Goal: Navigation & Orientation: Find specific page/section

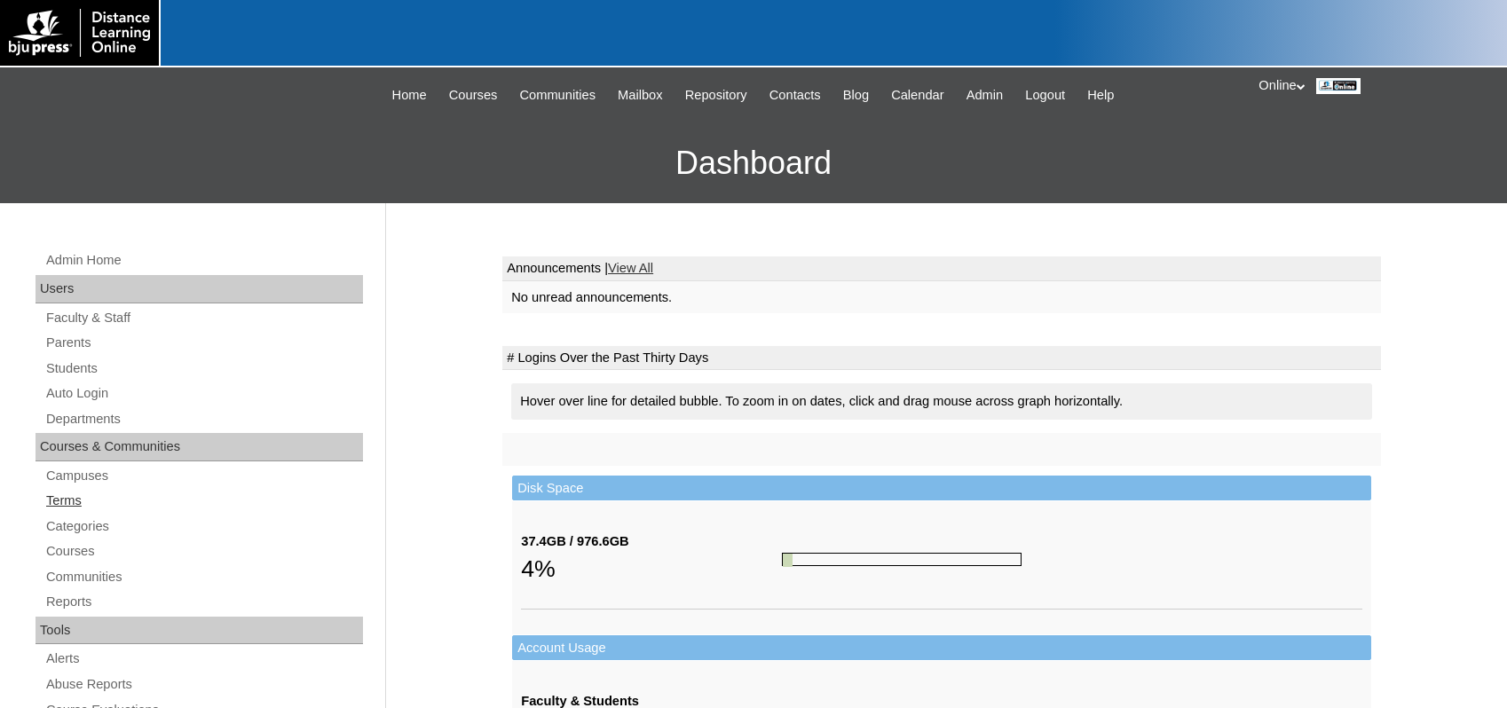
click at [79, 503] on link "Terms" at bounding box center [203, 501] width 319 height 22
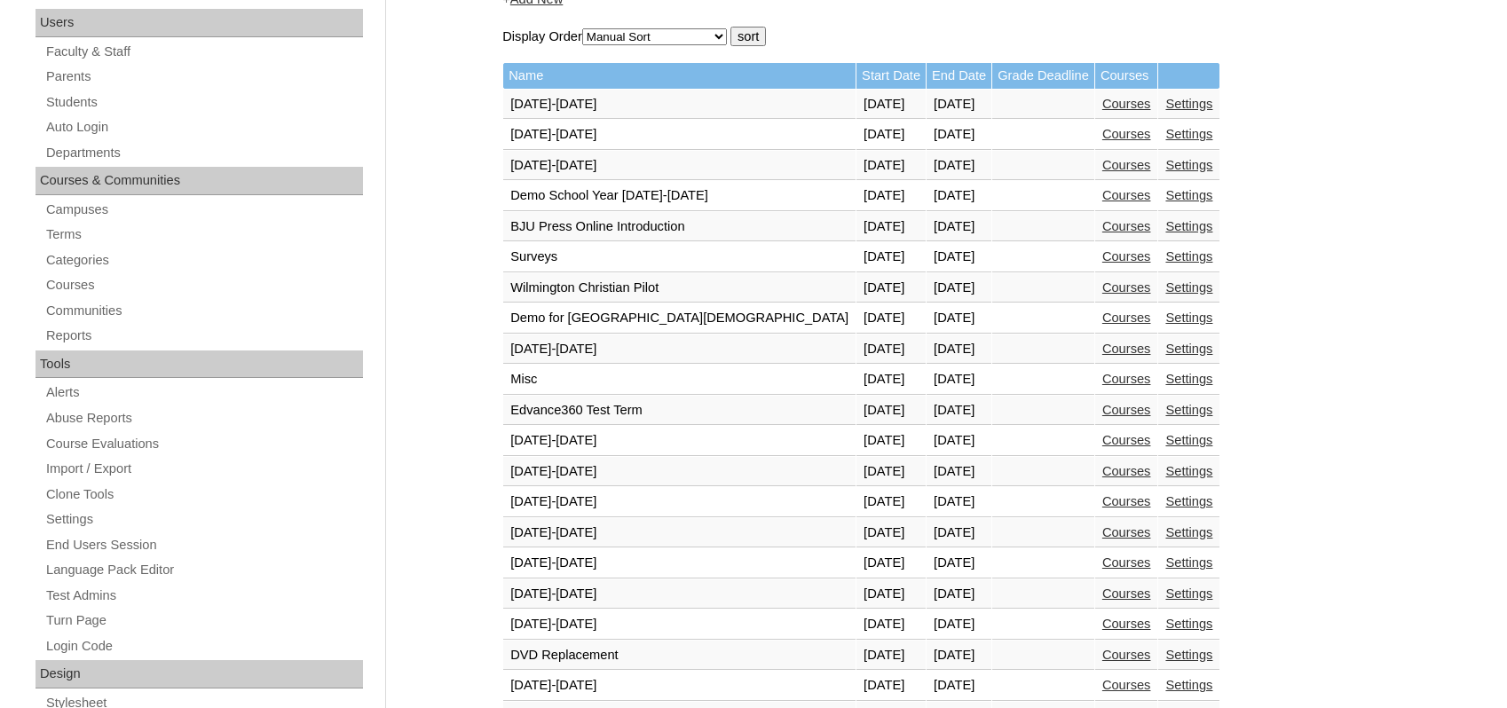
scroll to position [621, 0]
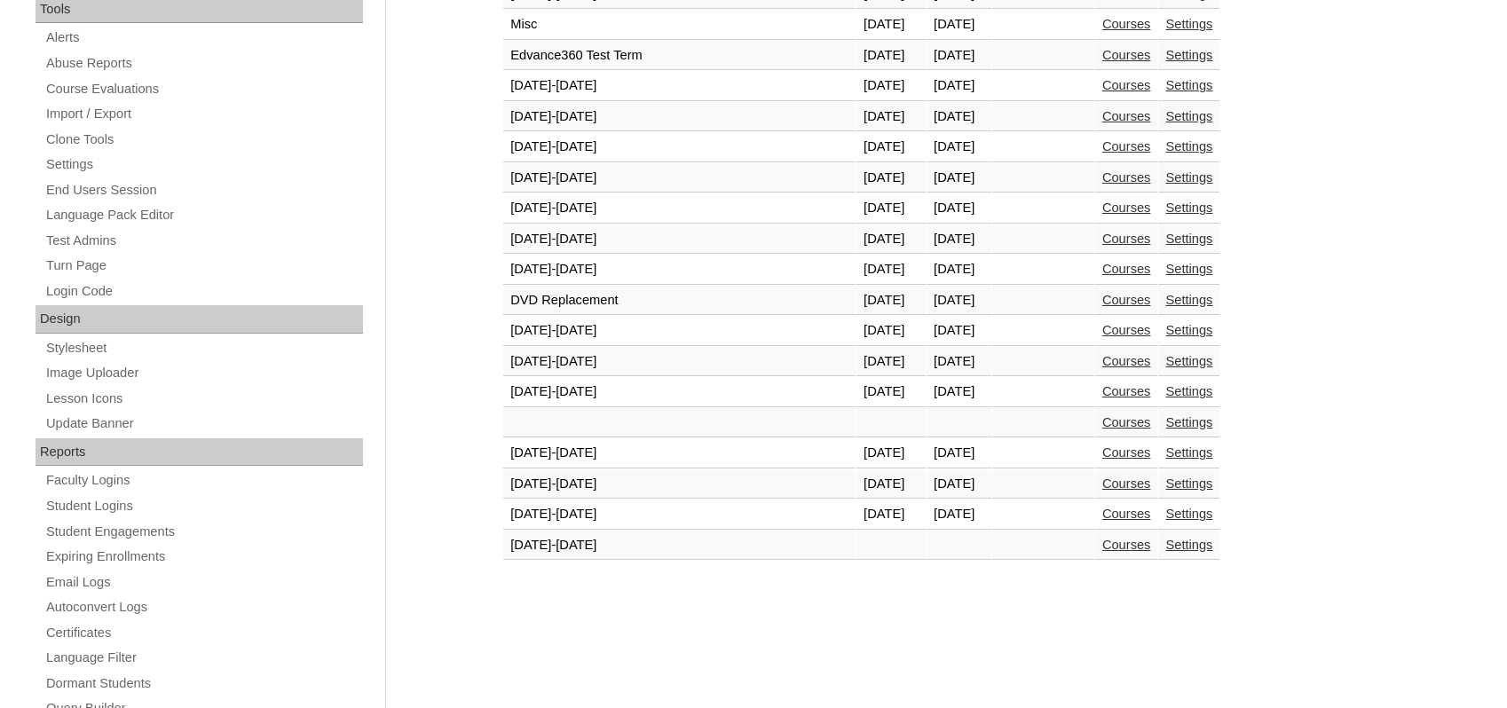
click at [1102, 511] on link "Courses" at bounding box center [1126, 514] width 49 height 14
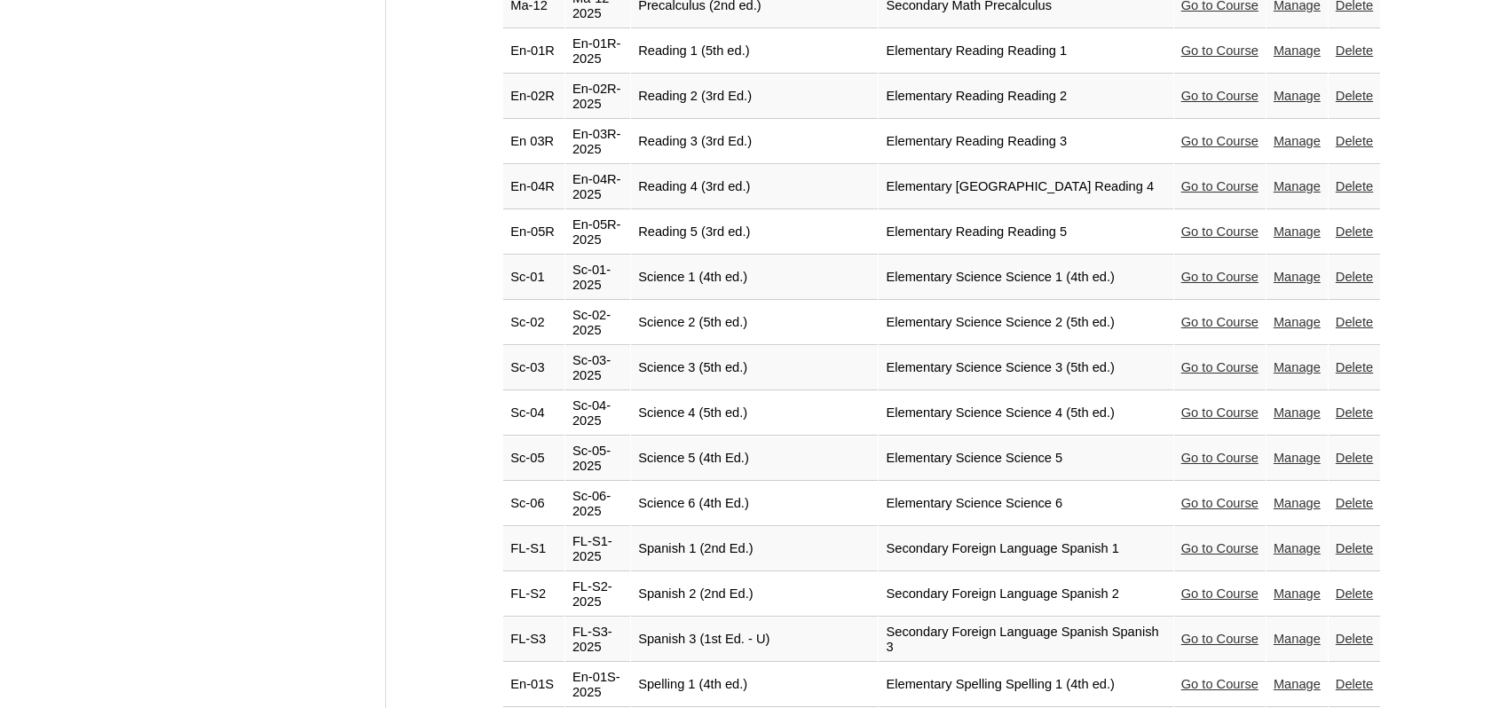
scroll to position [3728, 0]
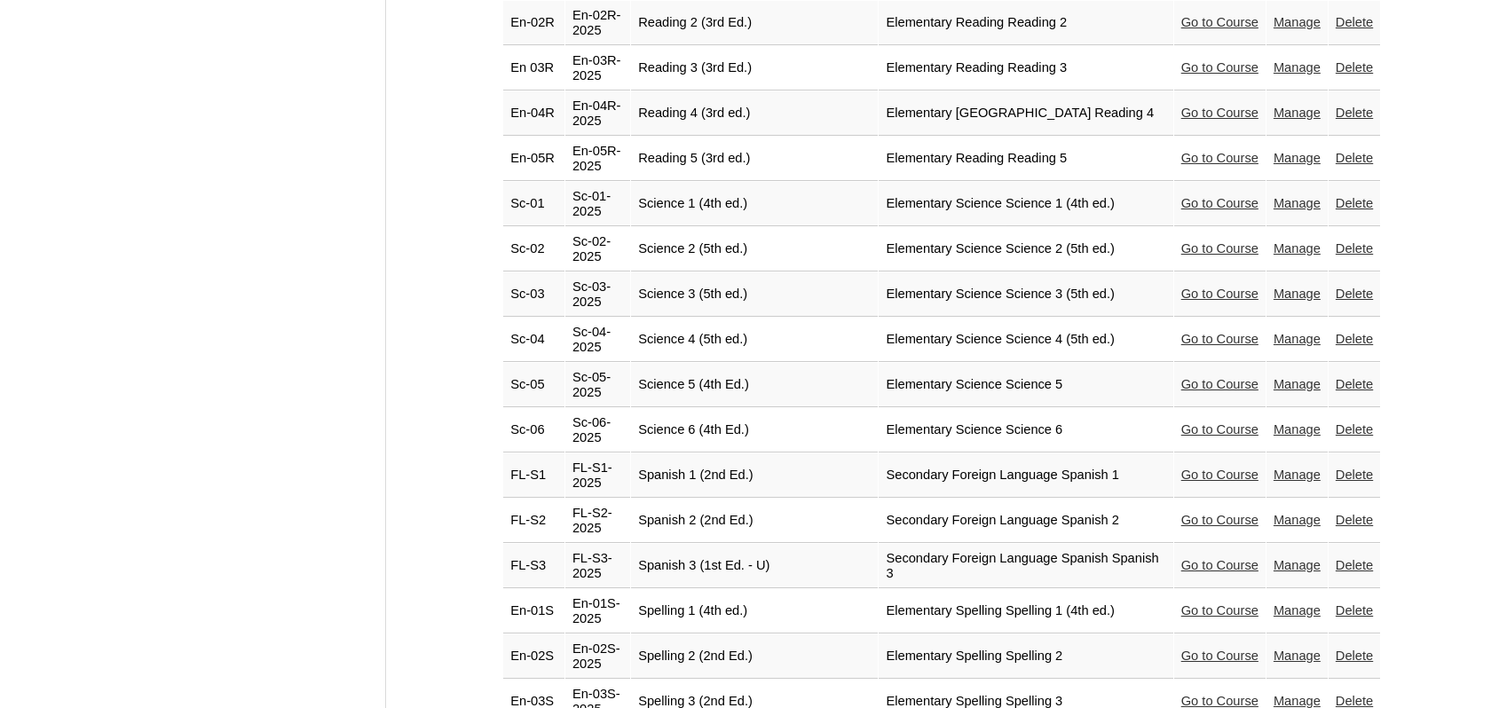
click at [1188, 377] on link "Go to Course" at bounding box center [1219, 384] width 77 height 14
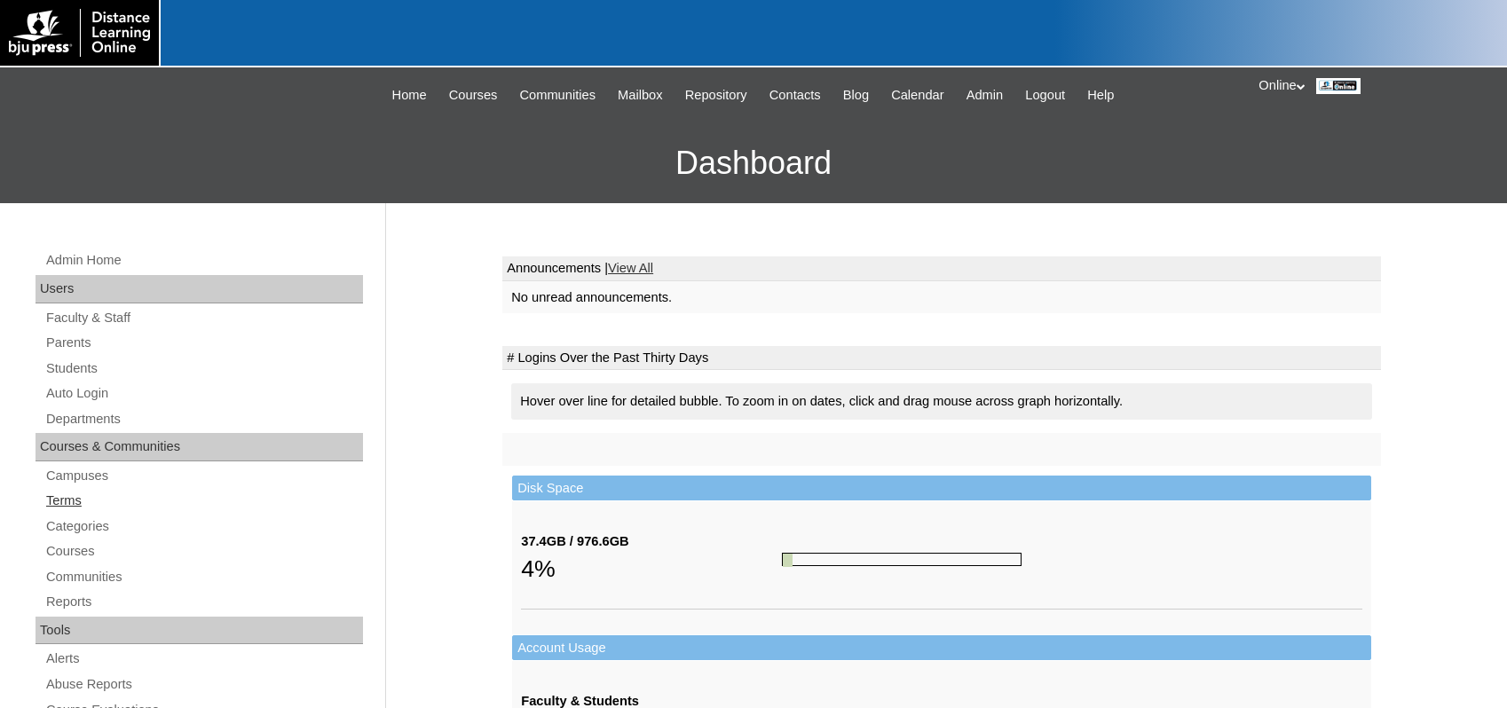
click at [91, 504] on link "Terms" at bounding box center [203, 501] width 319 height 22
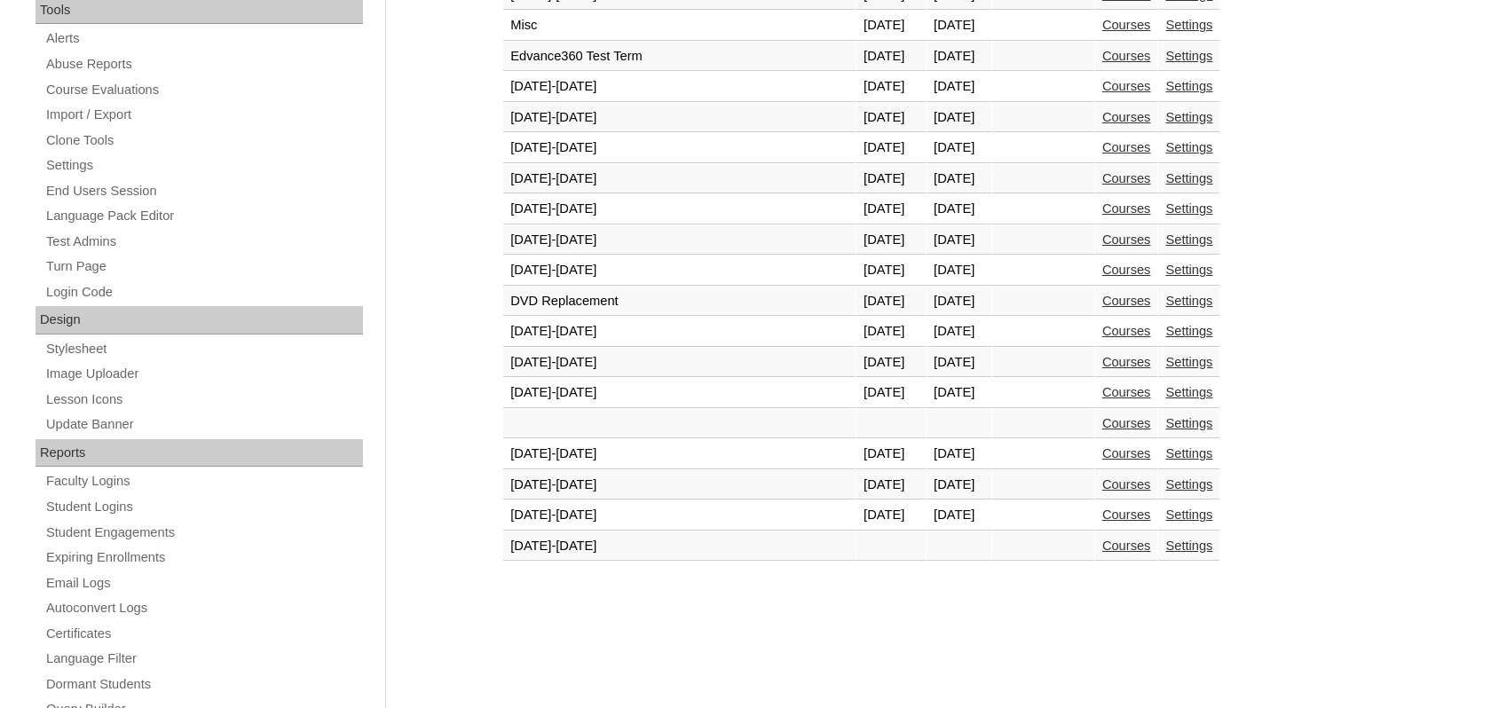
scroll to position [621, 0]
click at [1102, 514] on link "Courses" at bounding box center [1126, 514] width 49 height 14
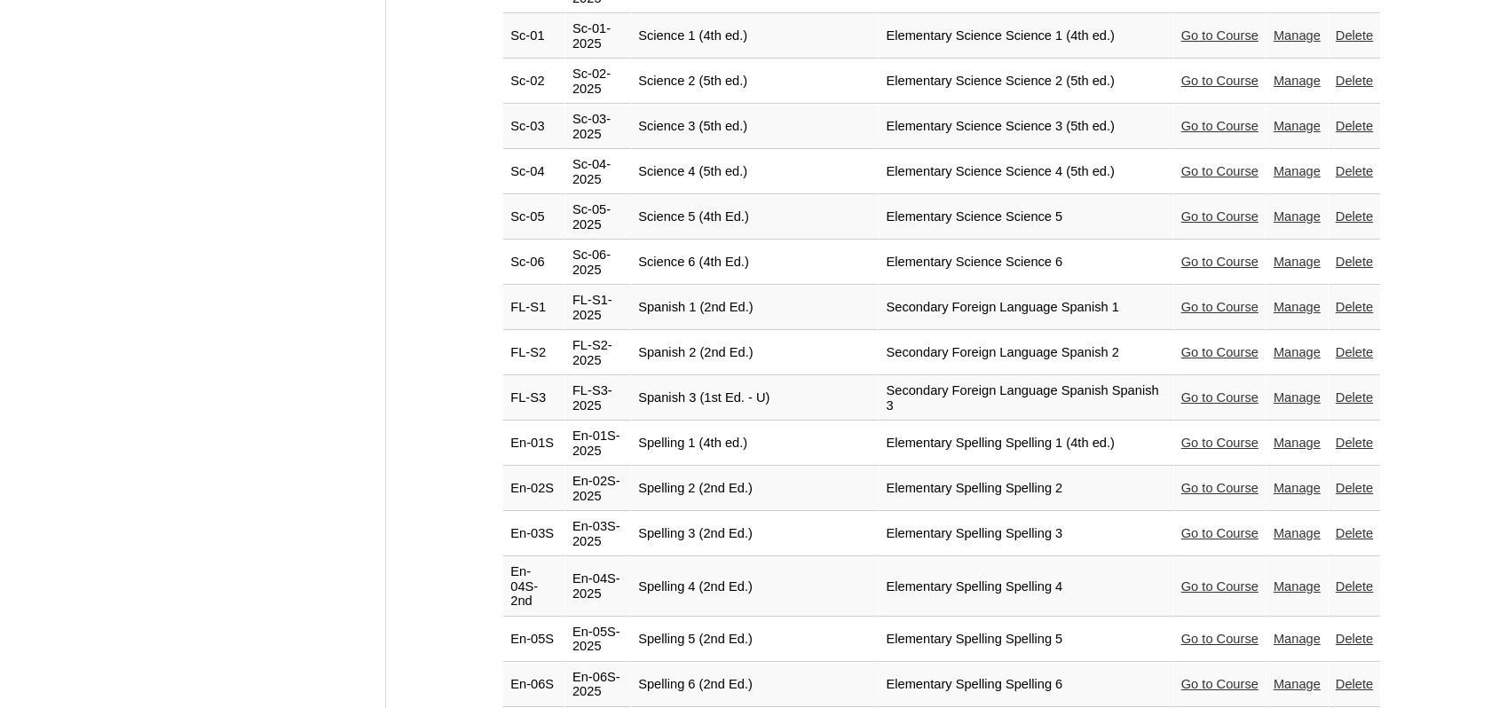
scroll to position [3951, 0]
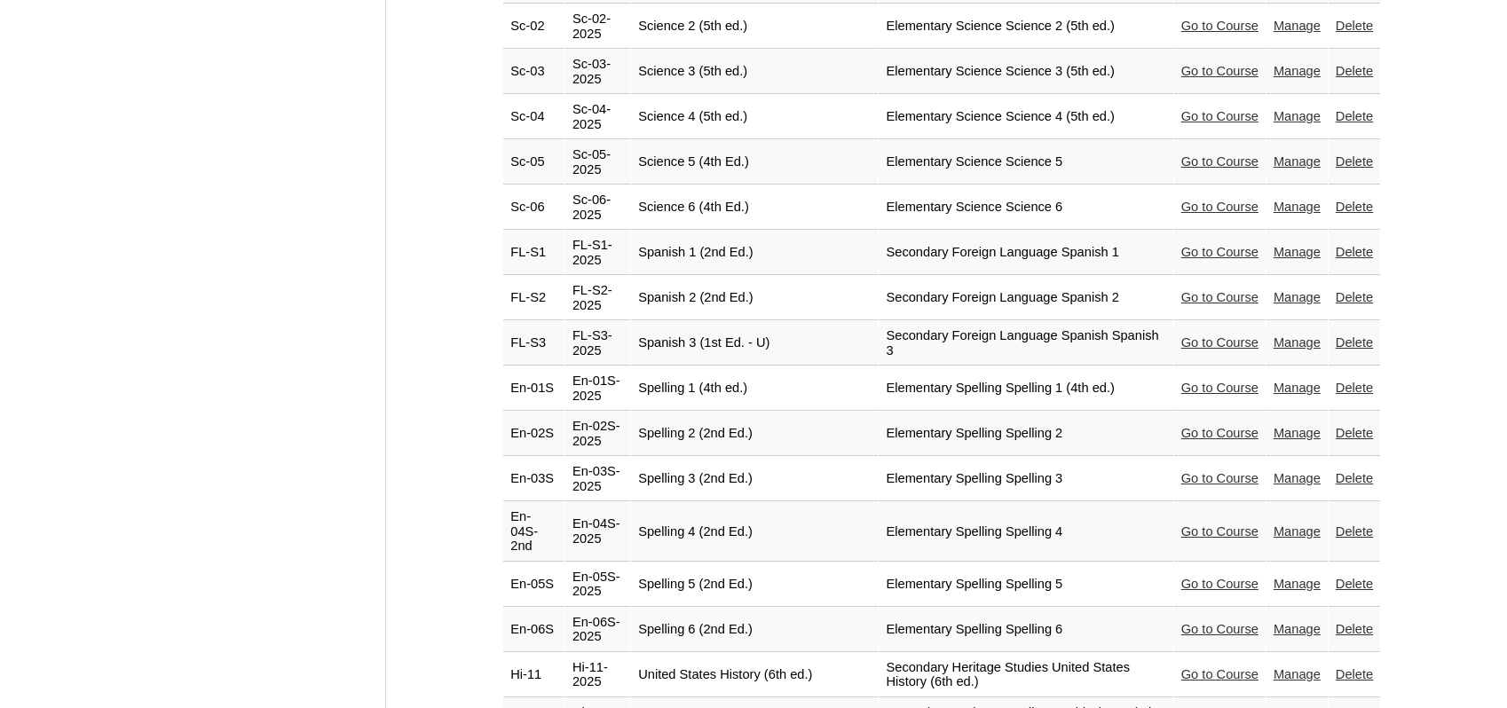
click at [750, 140] on td "Science 5 (4th Ed.)" at bounding box center [754, 162] width 247 height 44
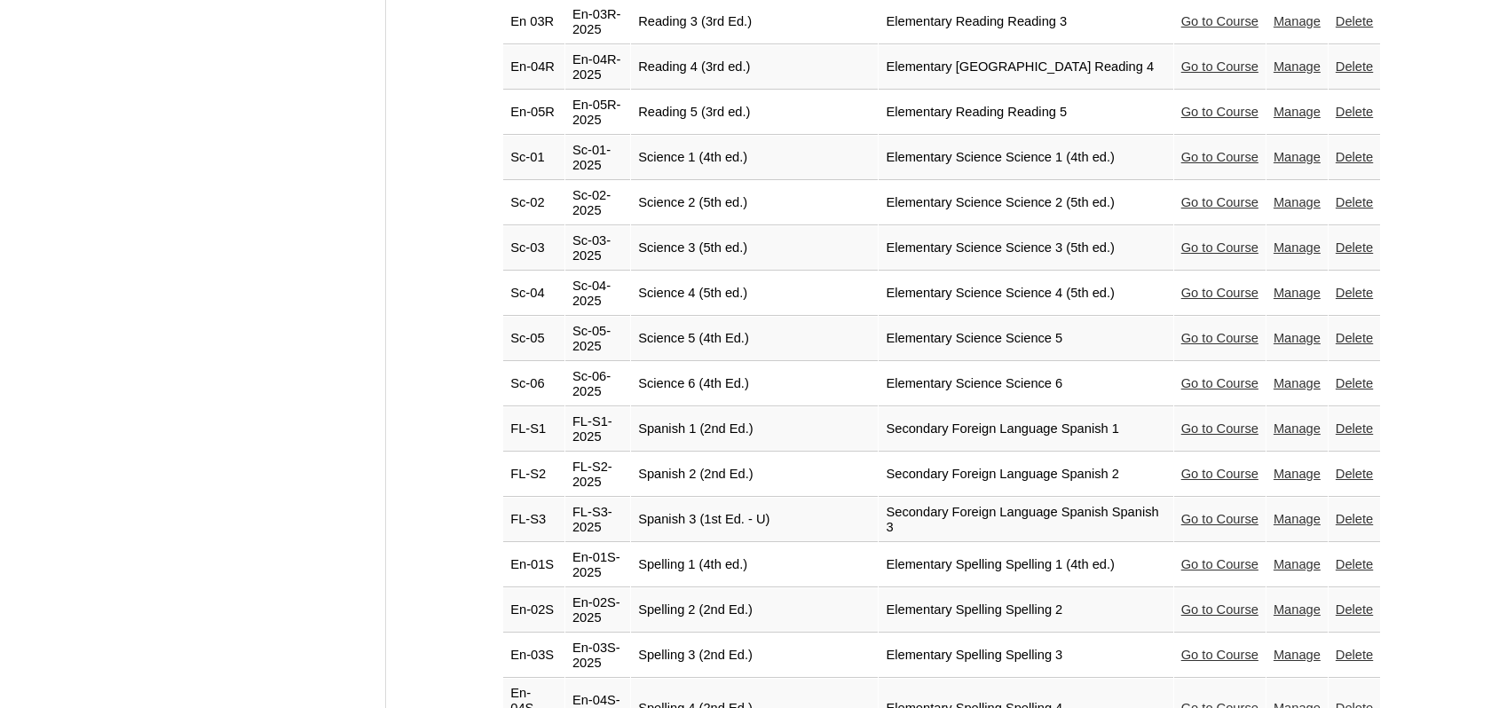
scroll to position [3773, 0]
click at [1219, 332] on link "Go to Course" at bounding box center [1219, 339] width 77 height 14
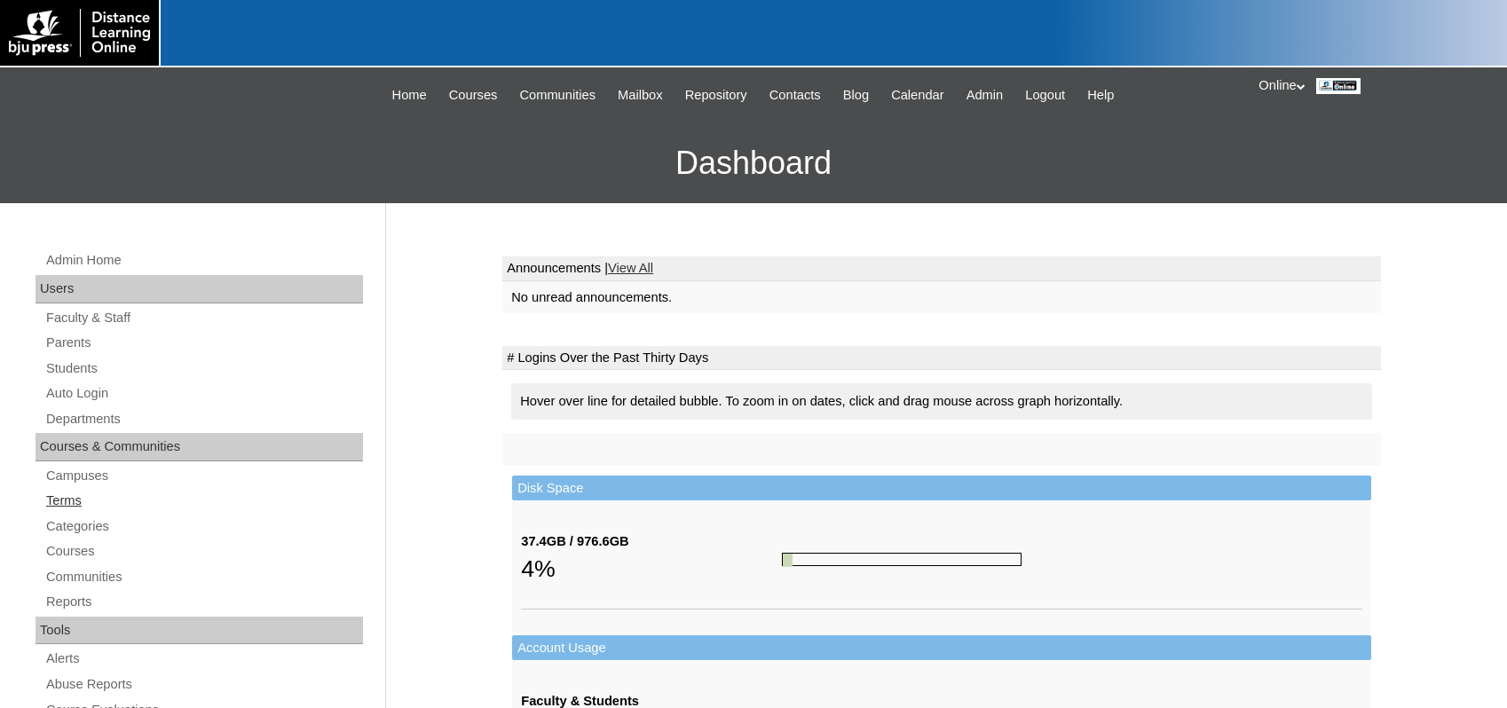
click at [52, 501] on link "Terms" at bounding box center [203, 501] width 319 height 22
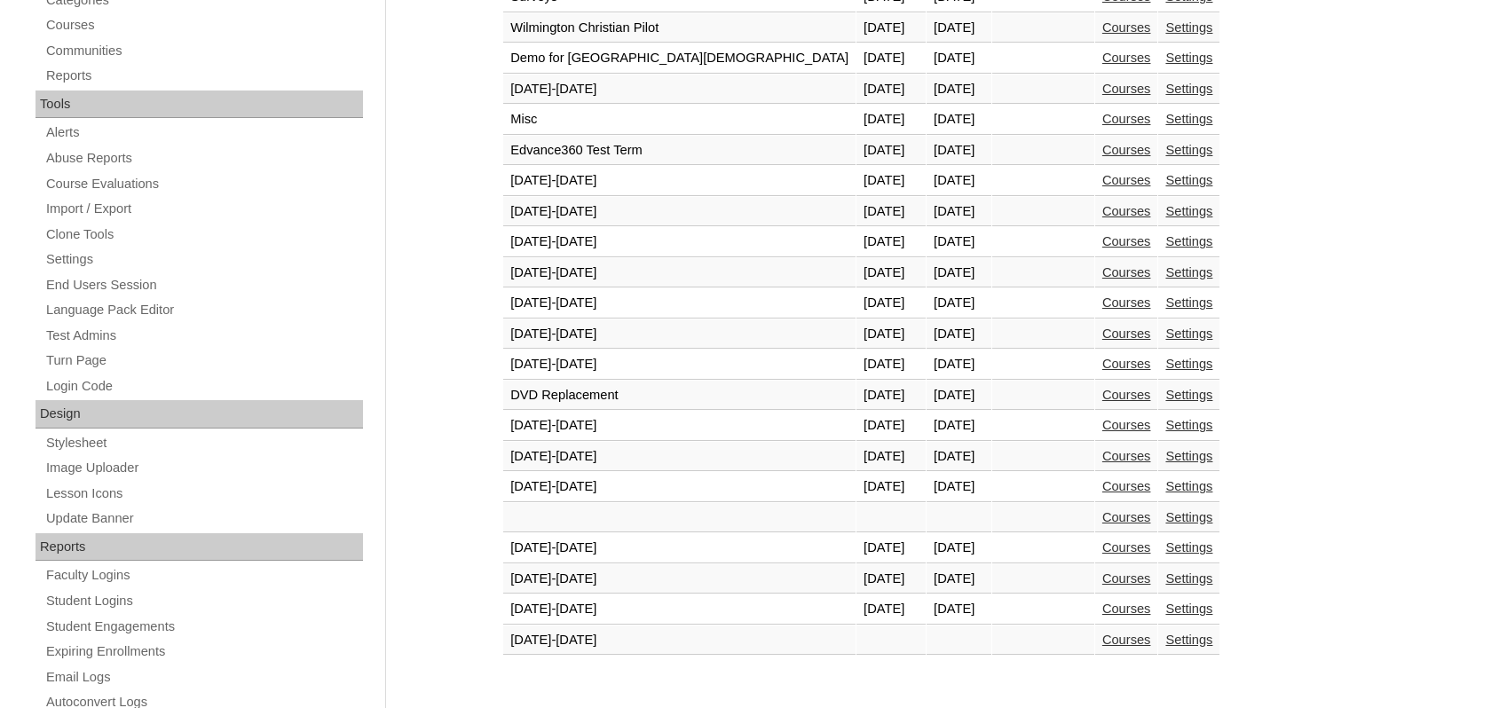
scroll to position [533, 0]
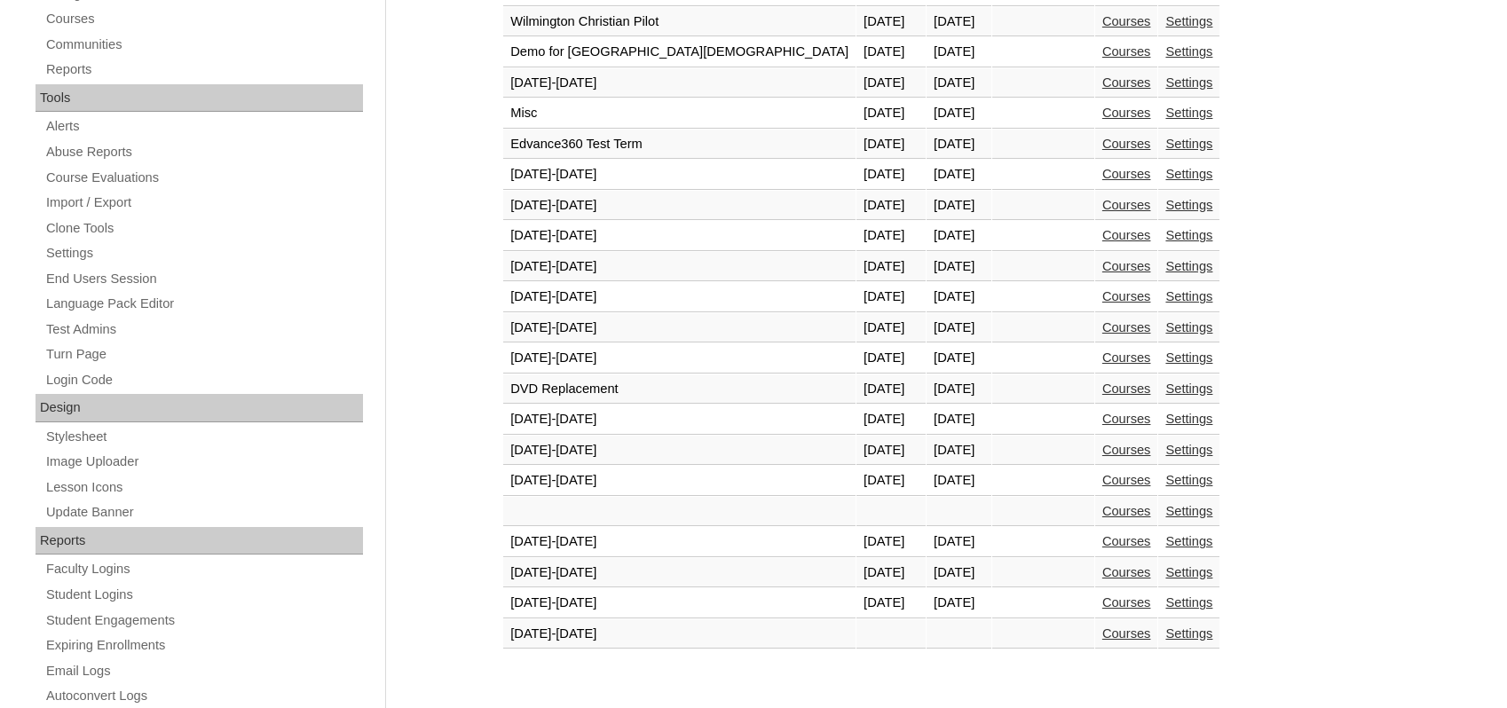
click at [1102, 607] on link "Courses" at bounding box center [1126, 603] width 49 height 14
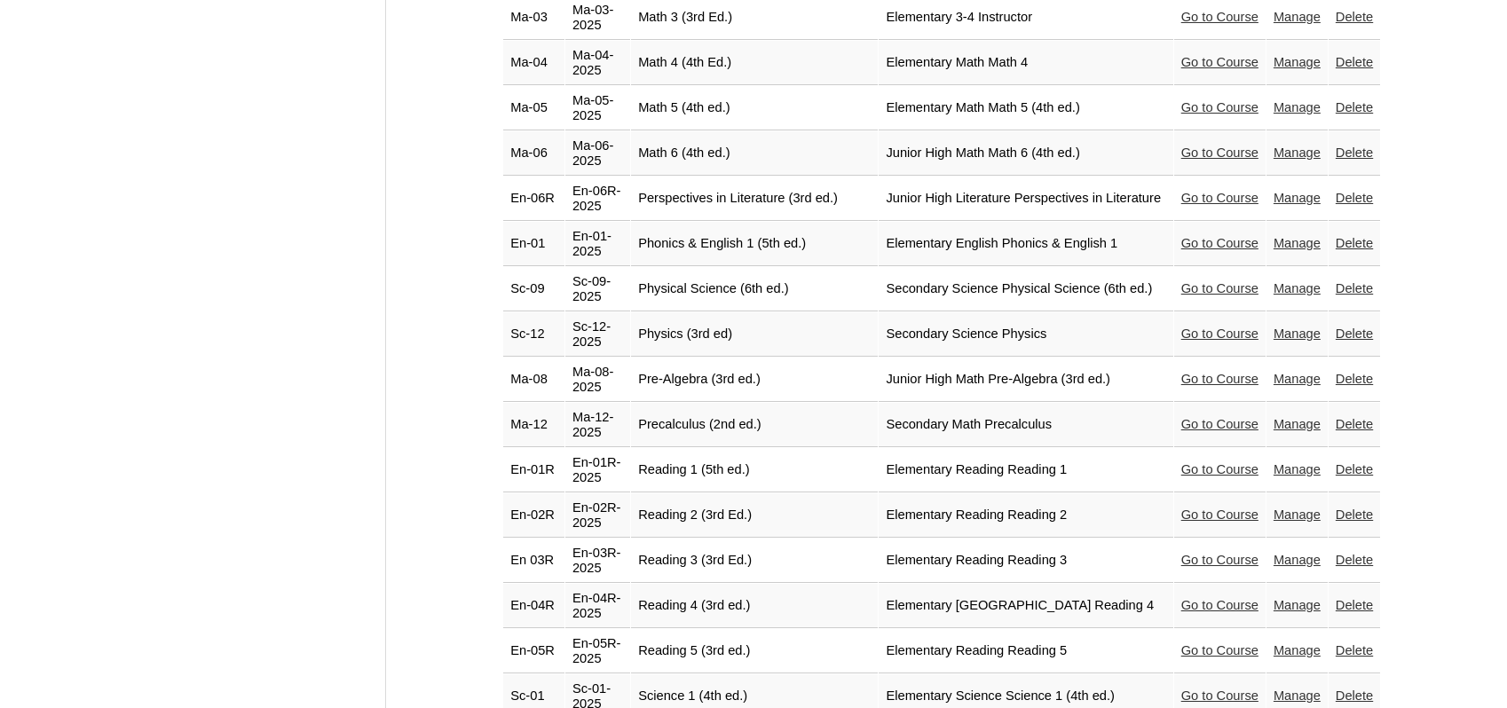
scroll to position [3254, 0]
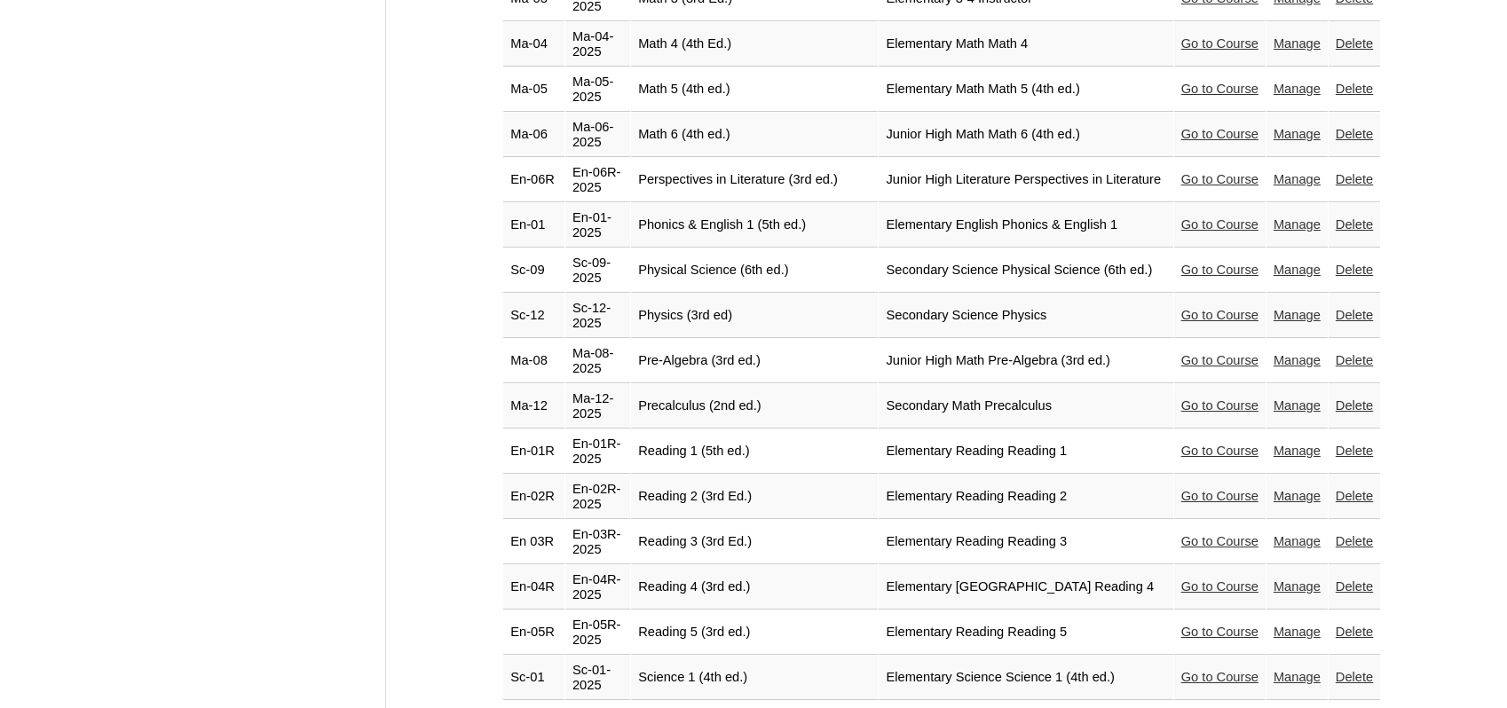
click at [1217, 625] on link "Go to Course" at bounding box center [1219, 632] width 77 height 14
